Goal: Task Accomplishment & Management: Manage account settings

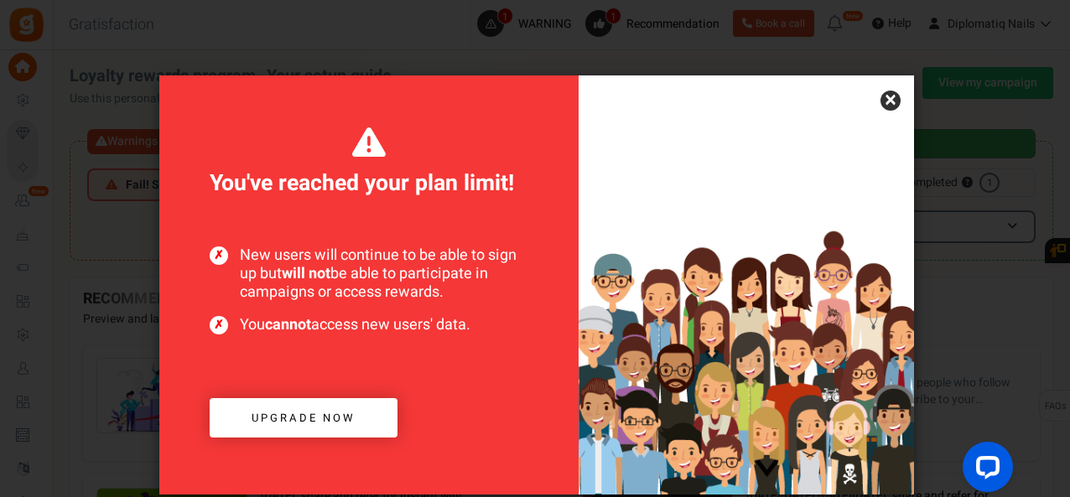
click at [891, 101] on link "×" at bounding box center [891, 101] width 20 height 20
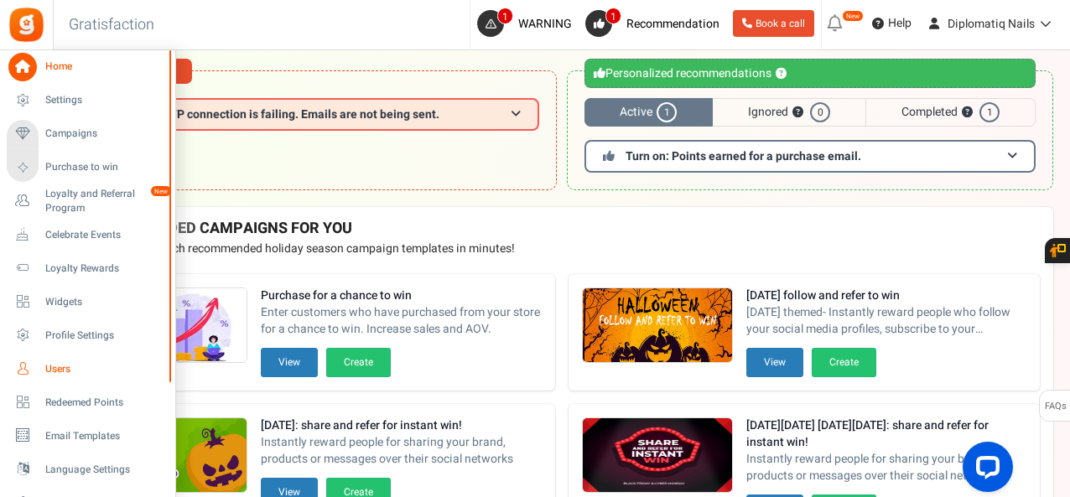
scroll to position [252, 0]
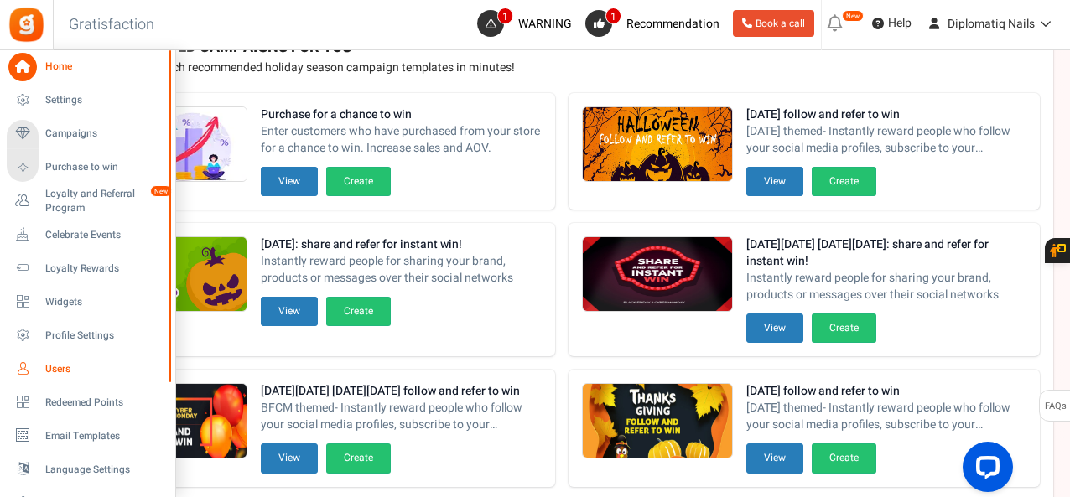
click at [32, 367] on icon at bounding box center [22, 369] width 29 height 29
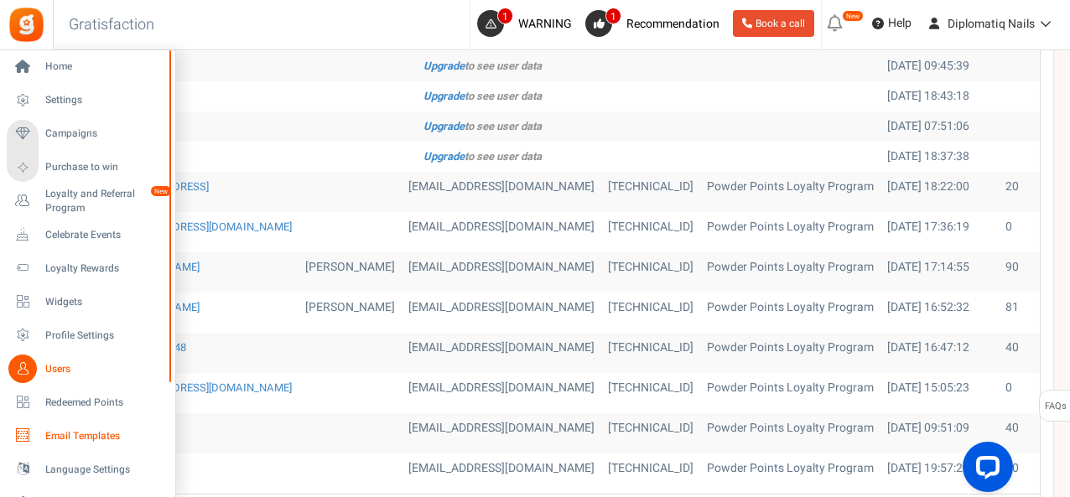
scroll to position [755, 0]
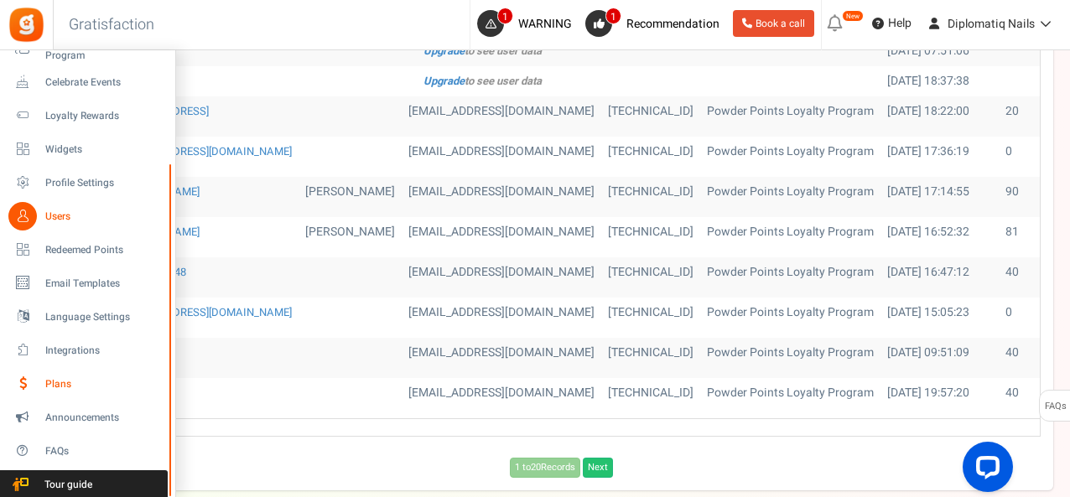
click at [58, 383] on span "Plans" at bounding box center [103, 384] width 117 height 14
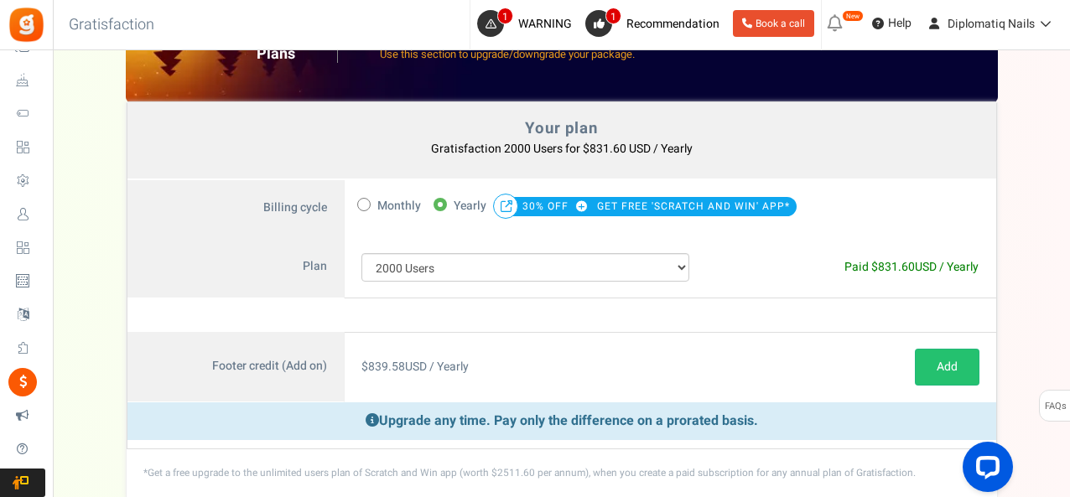
scroll to position [261, 0]
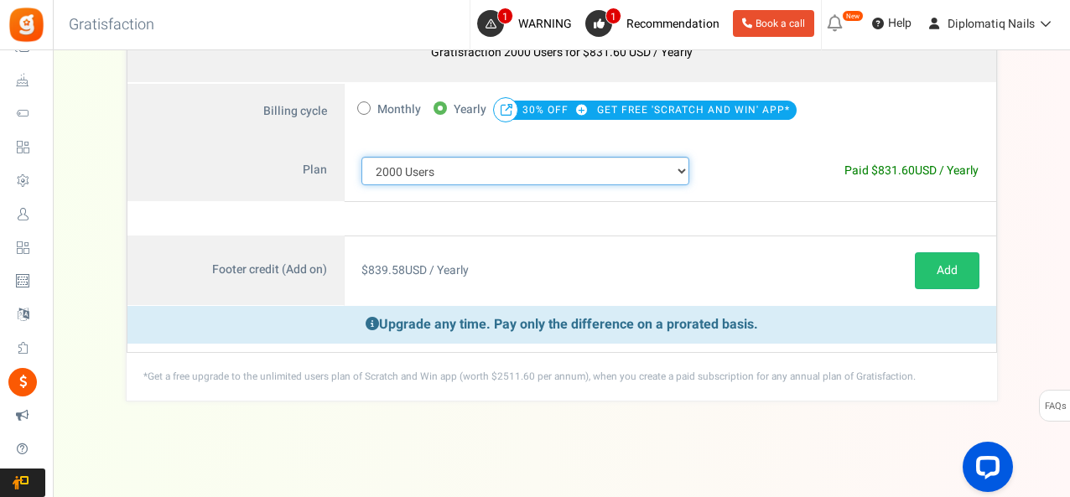
click at [502, 172] on select "100 Users 200 Users 500 Users 1000 Users 2000 Users 3000 Users 4000 Users 5000 …" at bounding box center [526, 171] width 329 height 29
click at [393, 110] on span "Monthly" at bounding box center [399, 109] width 44 height 23
click at [368, 110] on input "Monthly" at bounding box center [362, 106] width 11 height 11
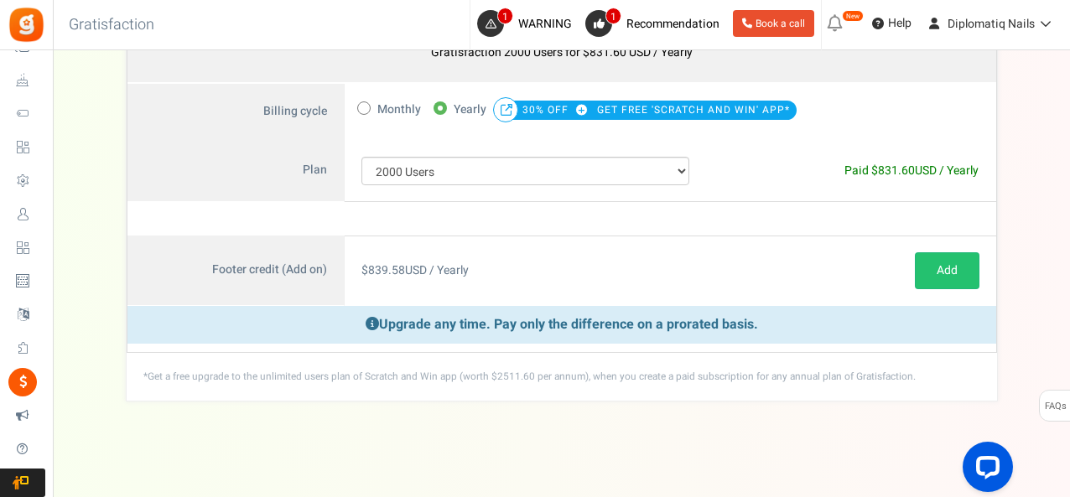
radio input "true"
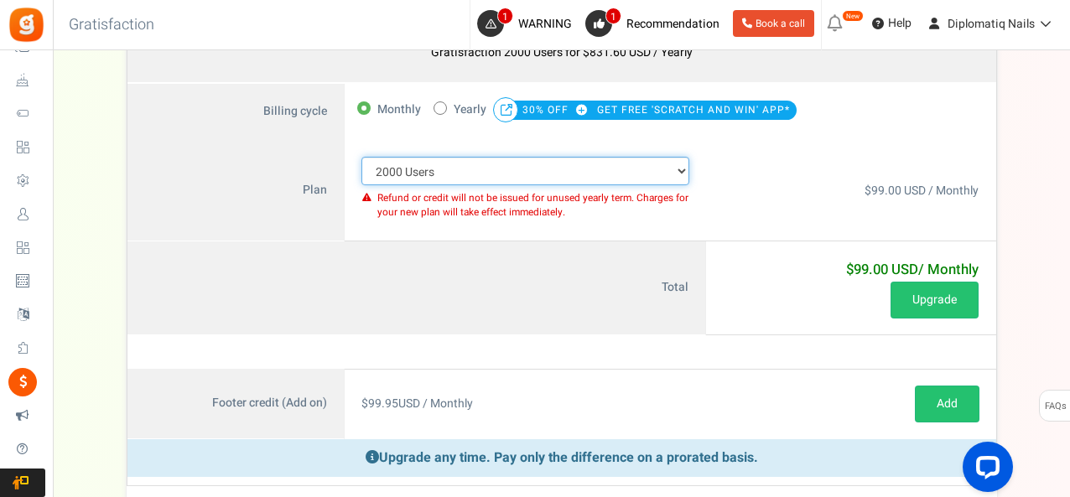
click at [454, 164] on select "100 Users 200 Users 500 Users 1000 Users 2000 Users 3000 Users 4000 Users 5000 …" at bounding box center [526, 171] width 329 height 29
